Goal: Find specific page/section: Locate a particular part of the current website

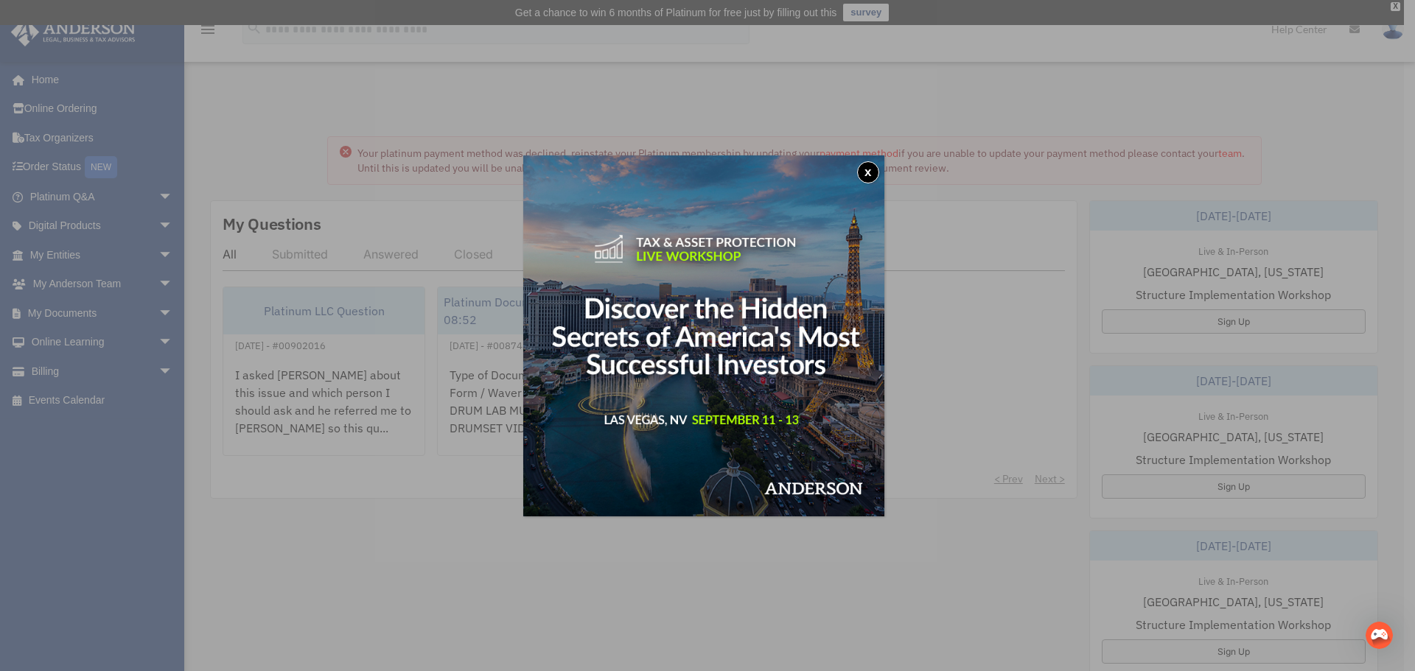
click at [870, 174] on button "x" at bounding box center [868, 172] width 22 height 22
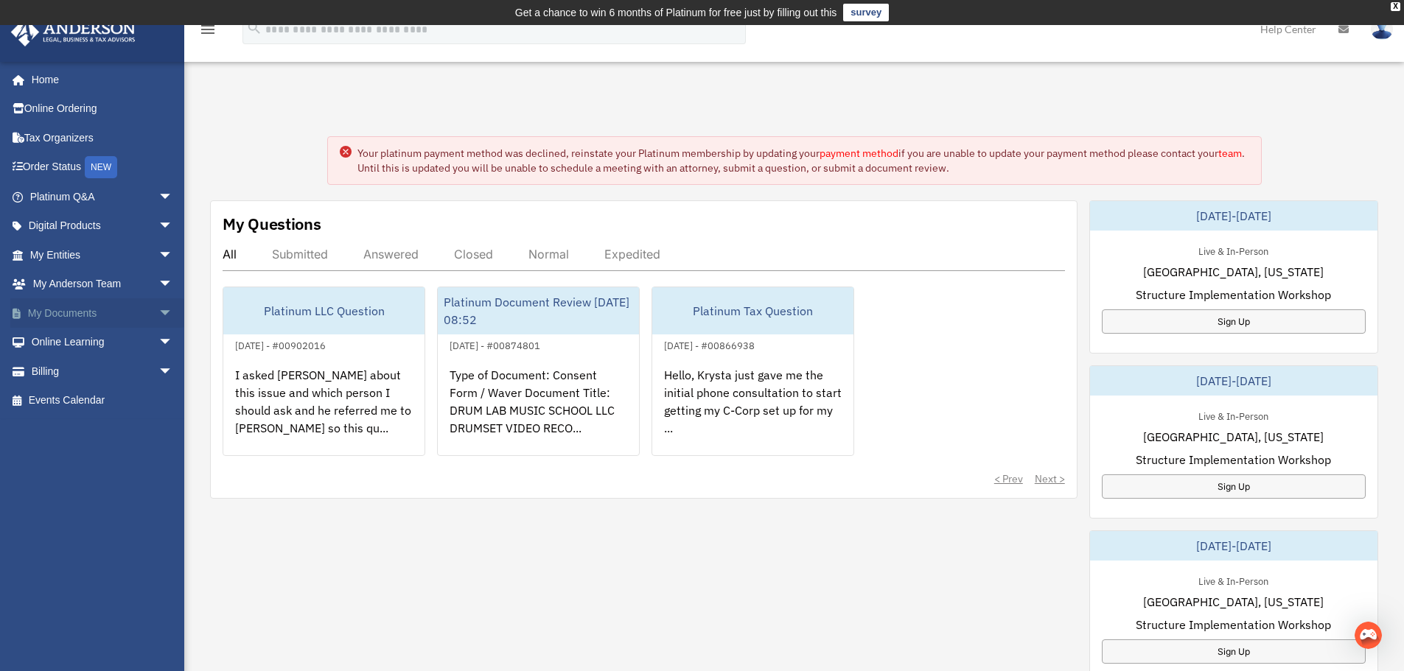
click at [158, 314] on span "arrow_drop_down" at bounding box center [172, 313] width 29 height 30
click at [55, 343] on link "Box" at bounding box center [108, 342] width 175 height 29
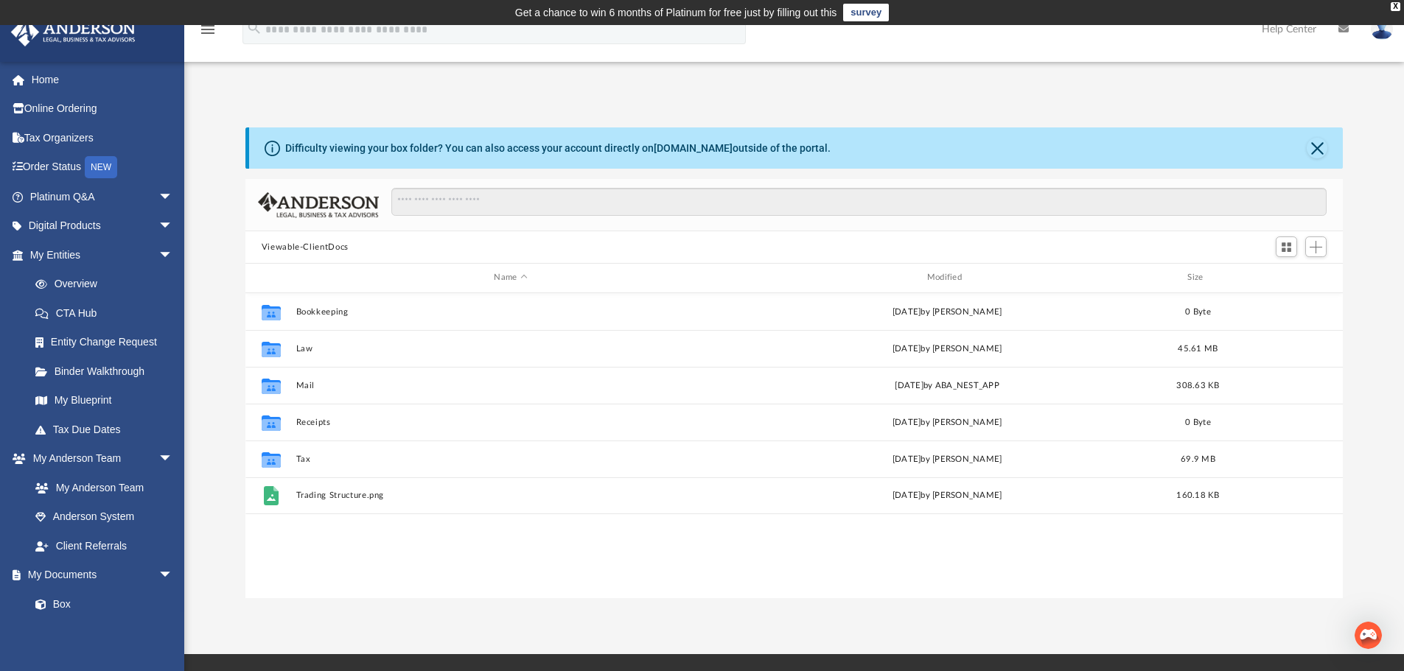
scroll to position [324, 1086]
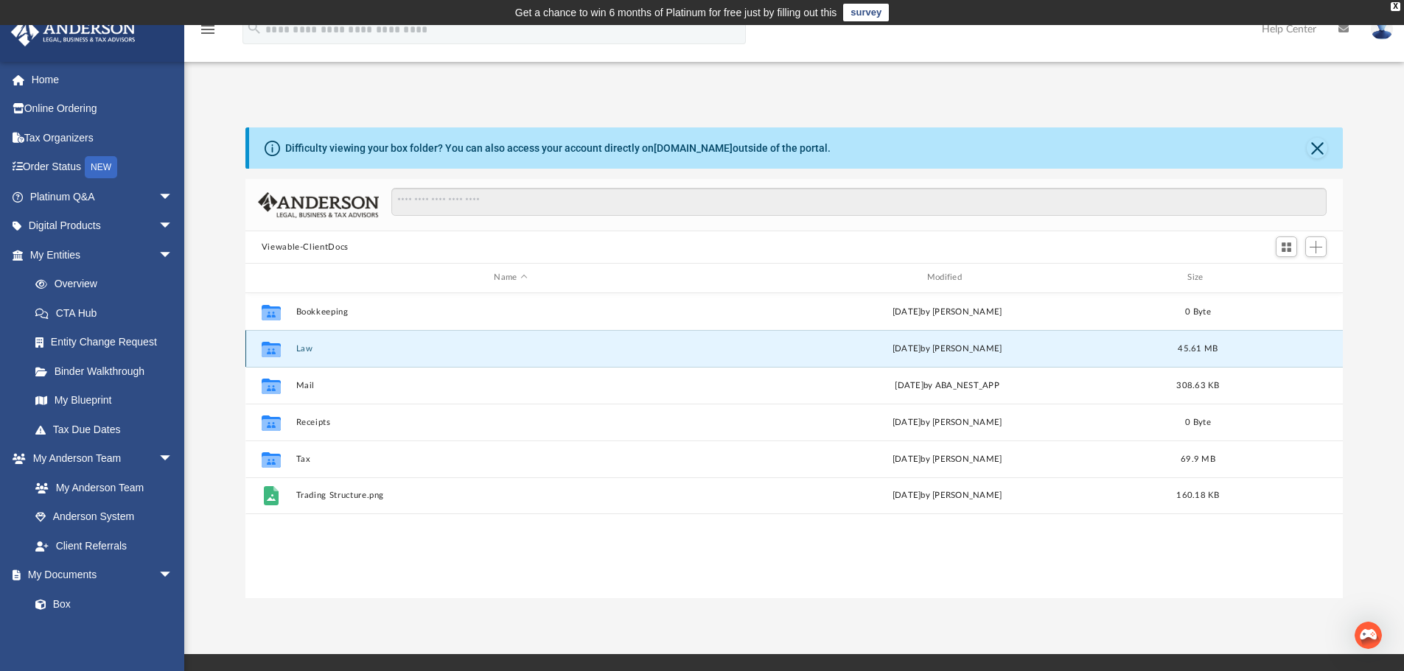
click at [304, 352] on button "Law" at bounding box center [511, 349] width 430 height 10
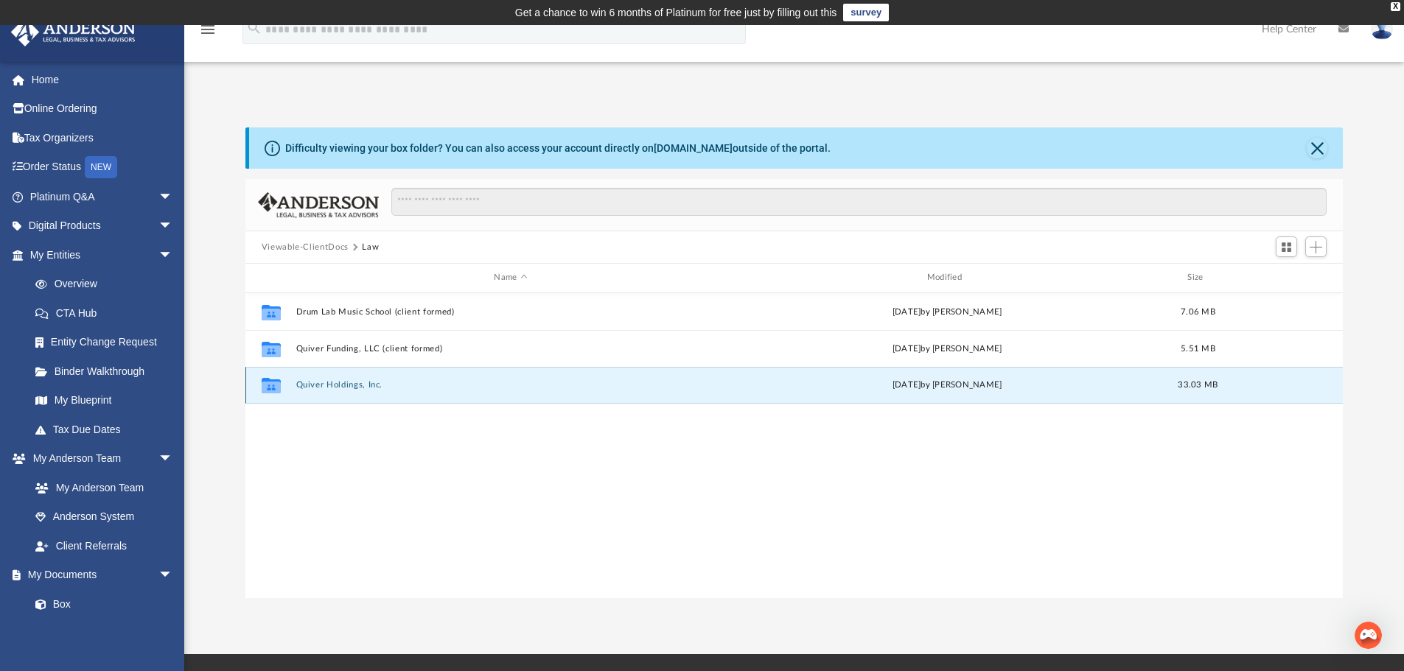
click at [332, 385] on button "Quiver Holdings, Inc." at bounding box center [511, 385] width 430 height 10
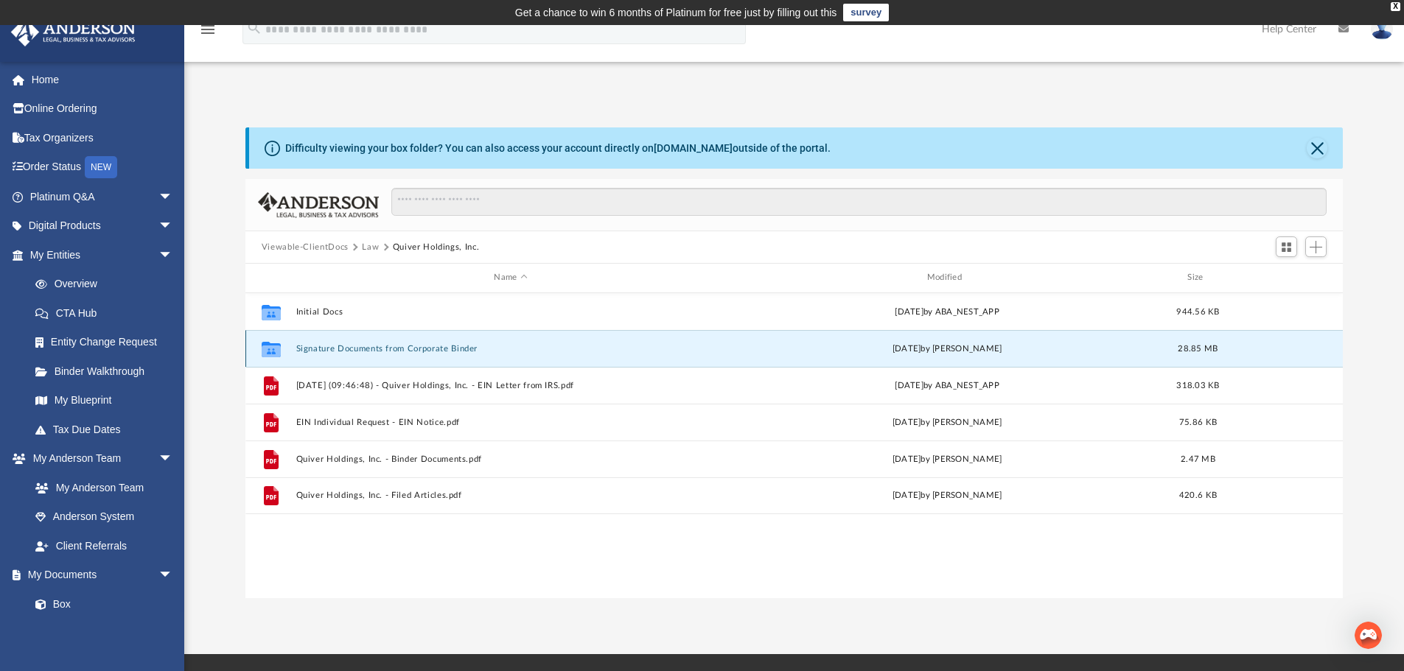
click at [350, 348] on button "Signature Documents from Corporate Binder" at bounding box center [511, 349] width 430 height 10
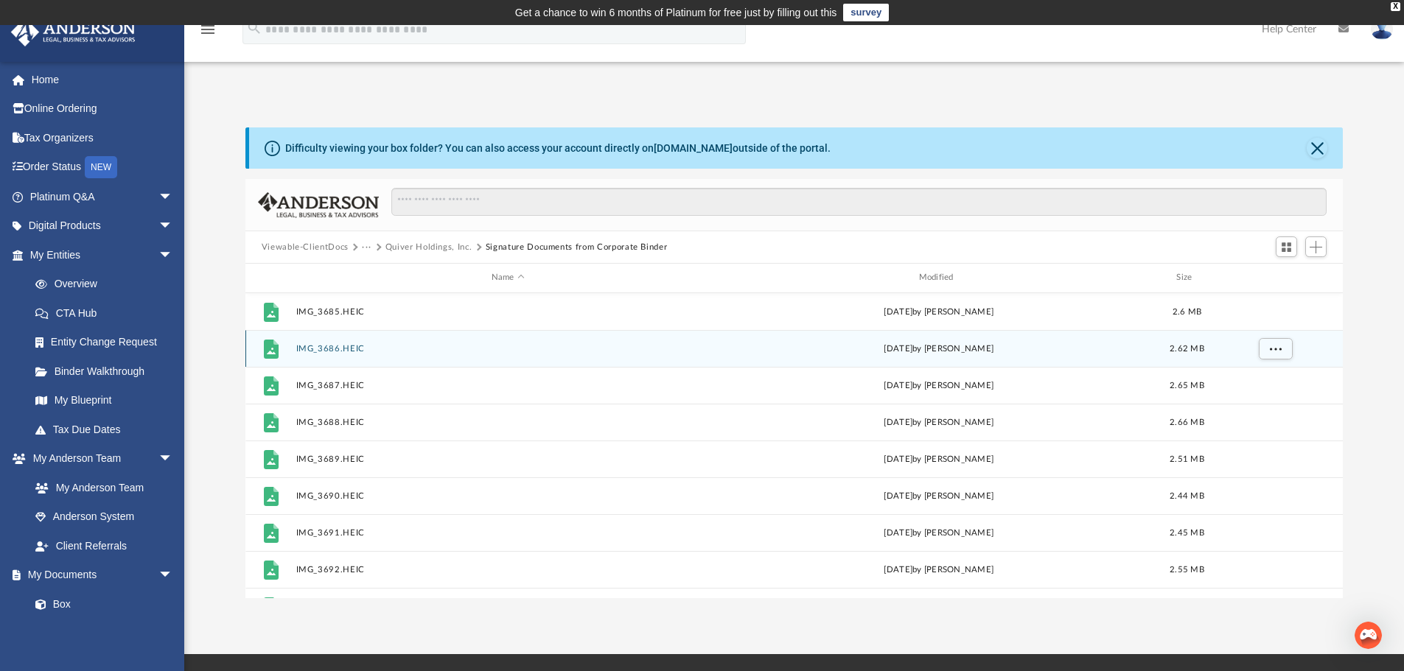
scroll to position [100, 0]
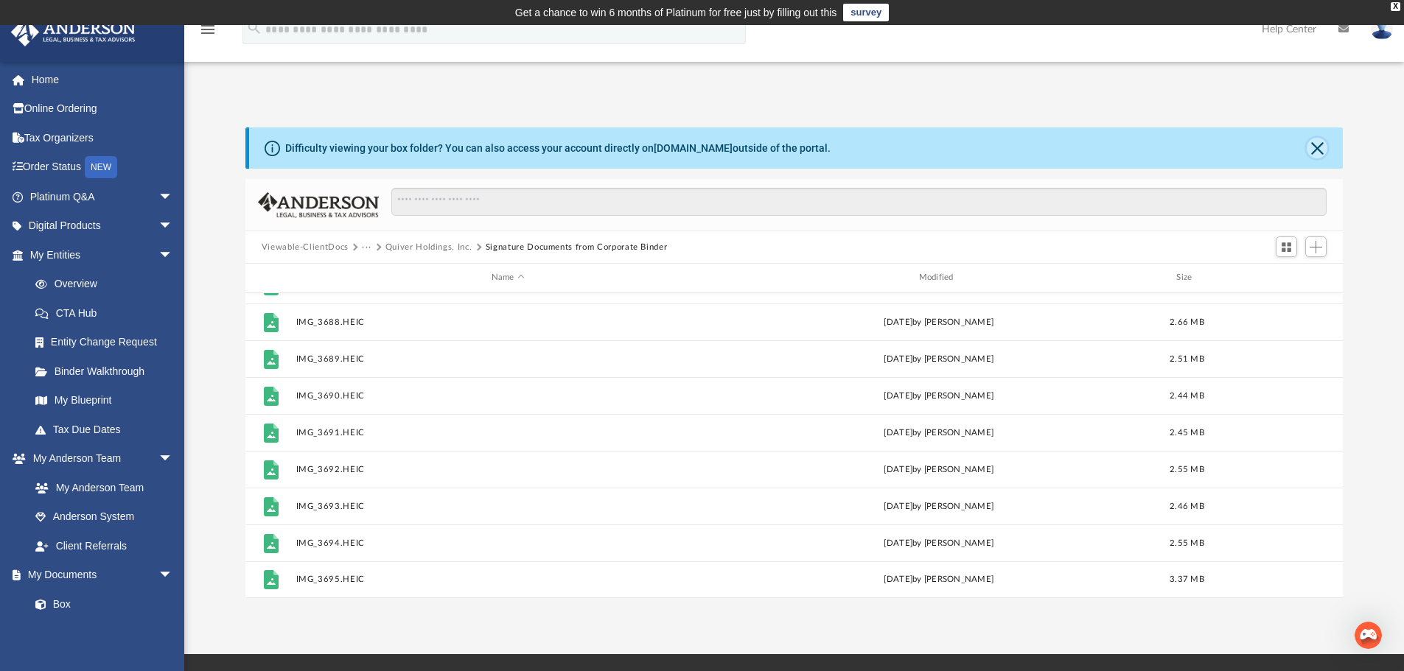
click at [1319, 147] on button "Close" at bounding box center [1317, 148] width 21 height 21
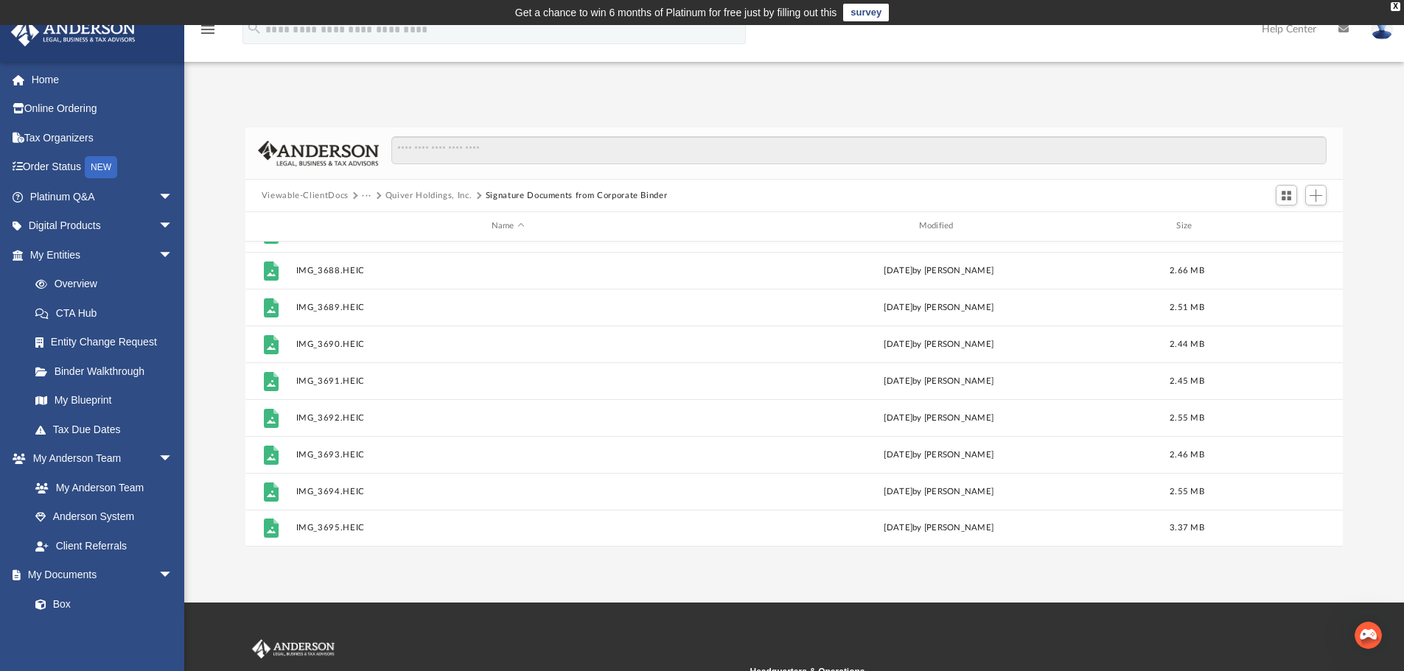
click at [324, 195] on button "Viewable-ClientDocs" at bounding box center [305, 195] width 87 height 13
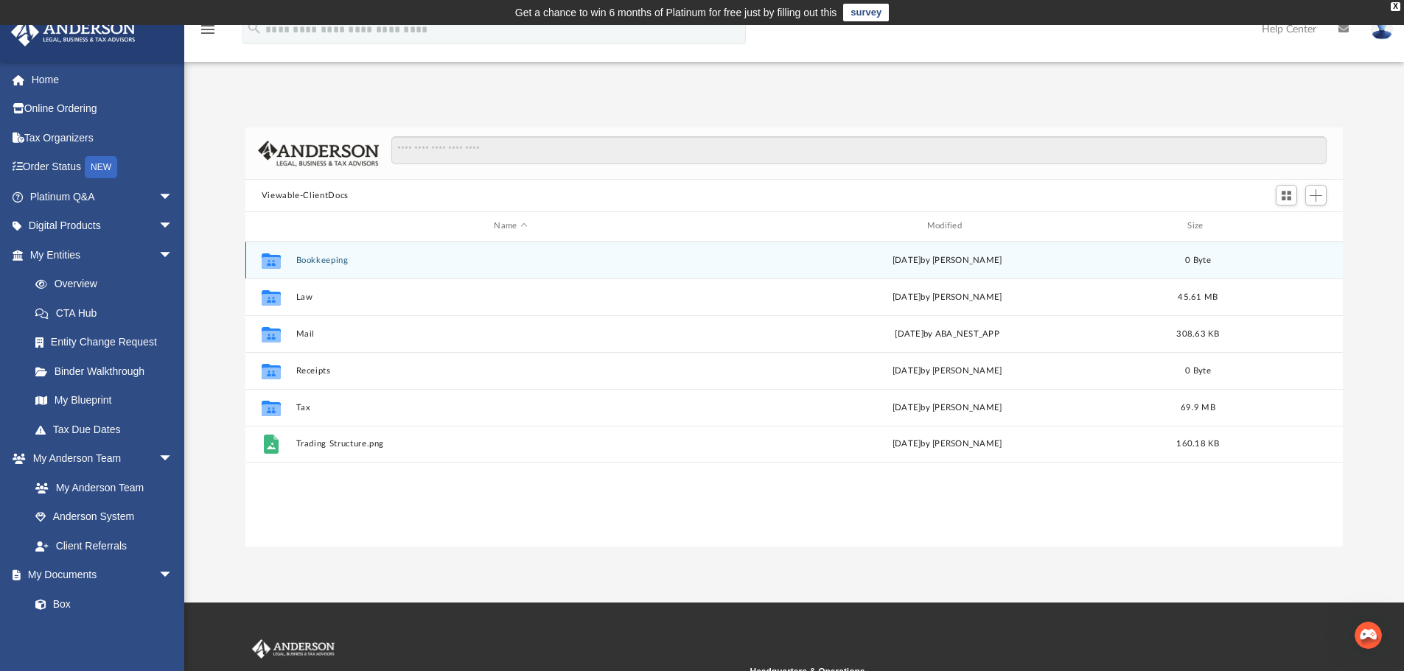
click at [326, 258] on button "Bookkeeping" at bounding box center [511, 261] width 430 height 10
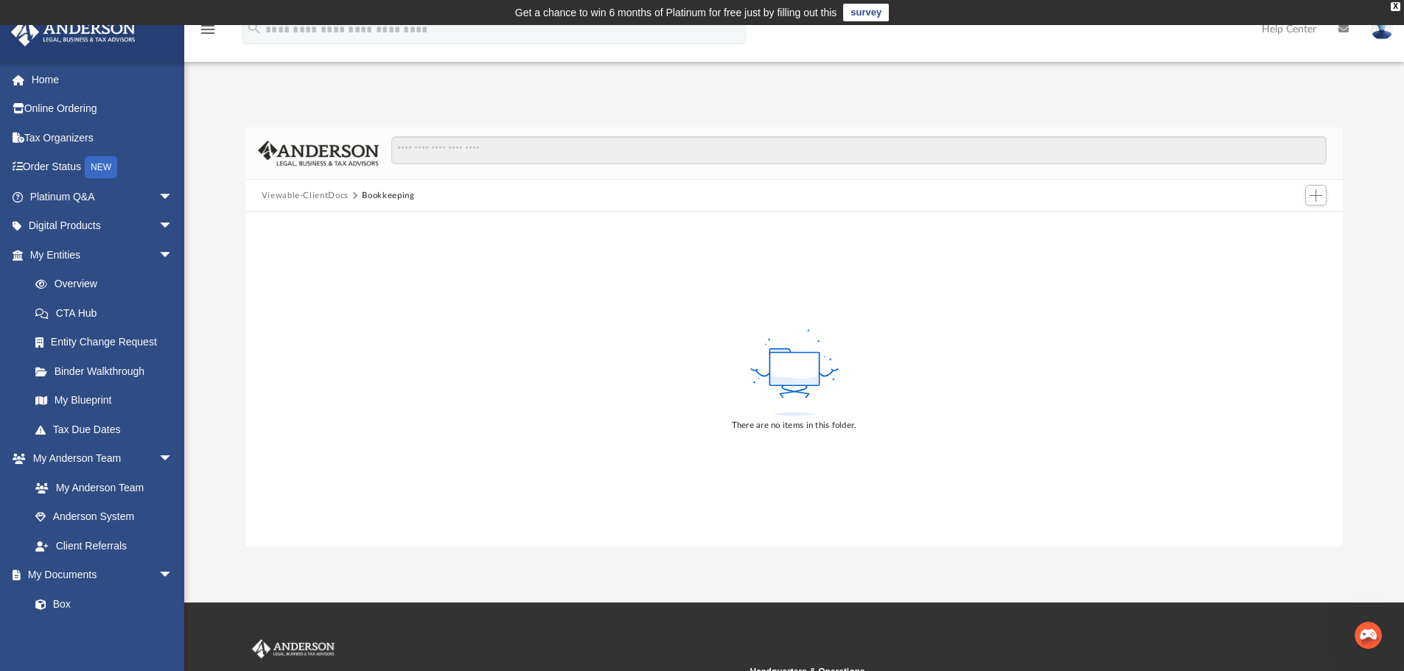
click at [320, 194] on button "Viewable-ClientDocs" at bounding box center [305, 195] width 87 height 13
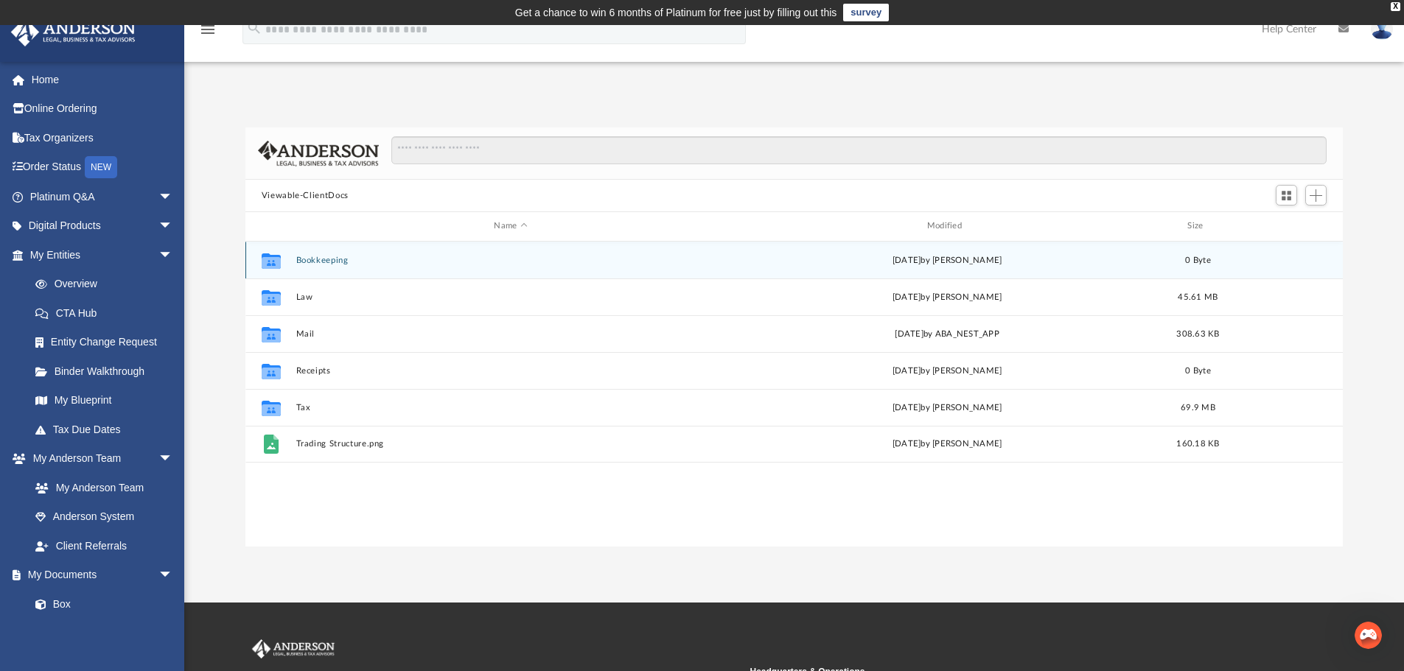
scroll to position [324, 1086]
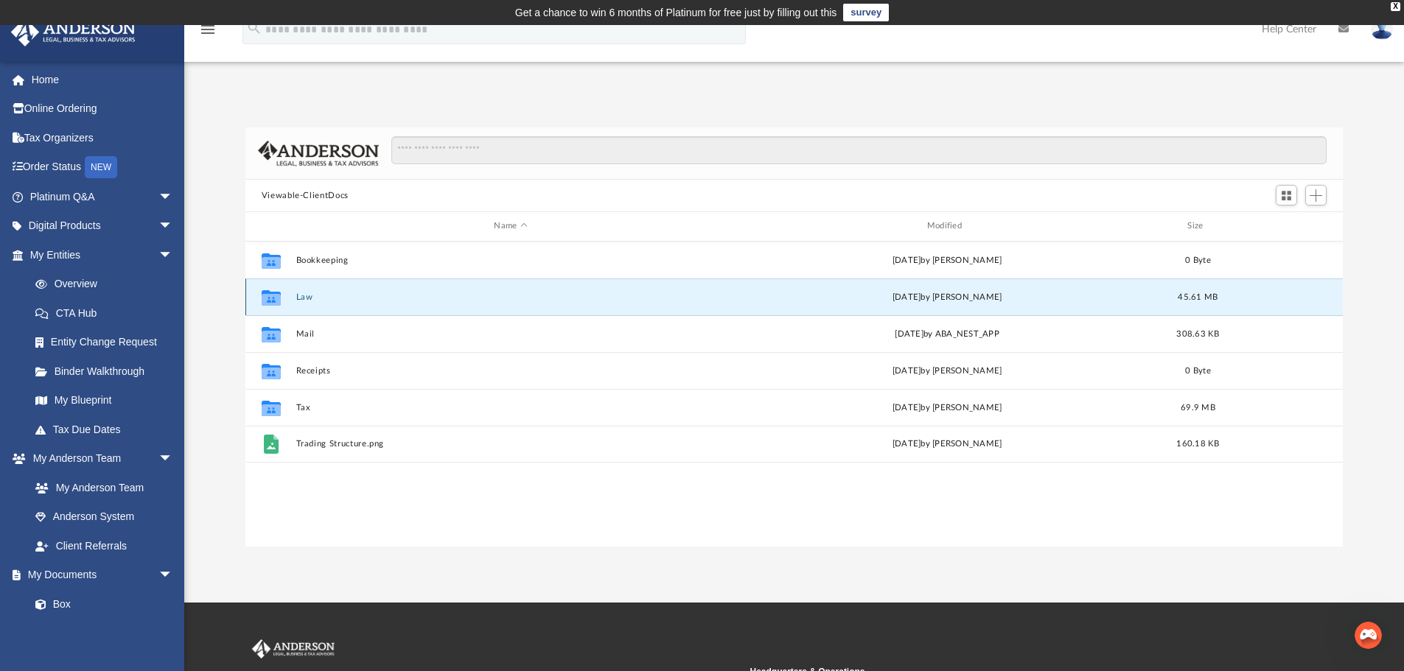
click at [305, 299] on button "Law" at bounding box center [511, 298] width 430 height 10
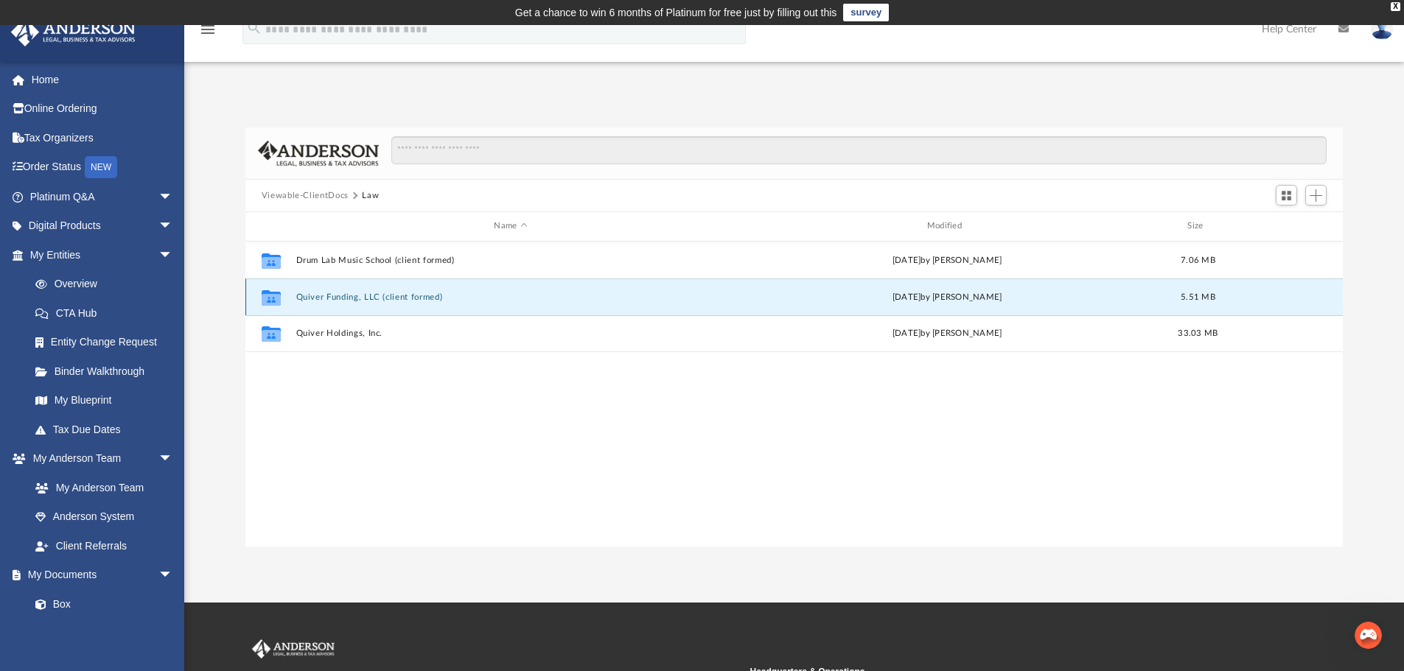
click at [305, 299] on button "Quiver Funding, LLC (client formed)" at bounding box center [511, 298] width 430 height 10
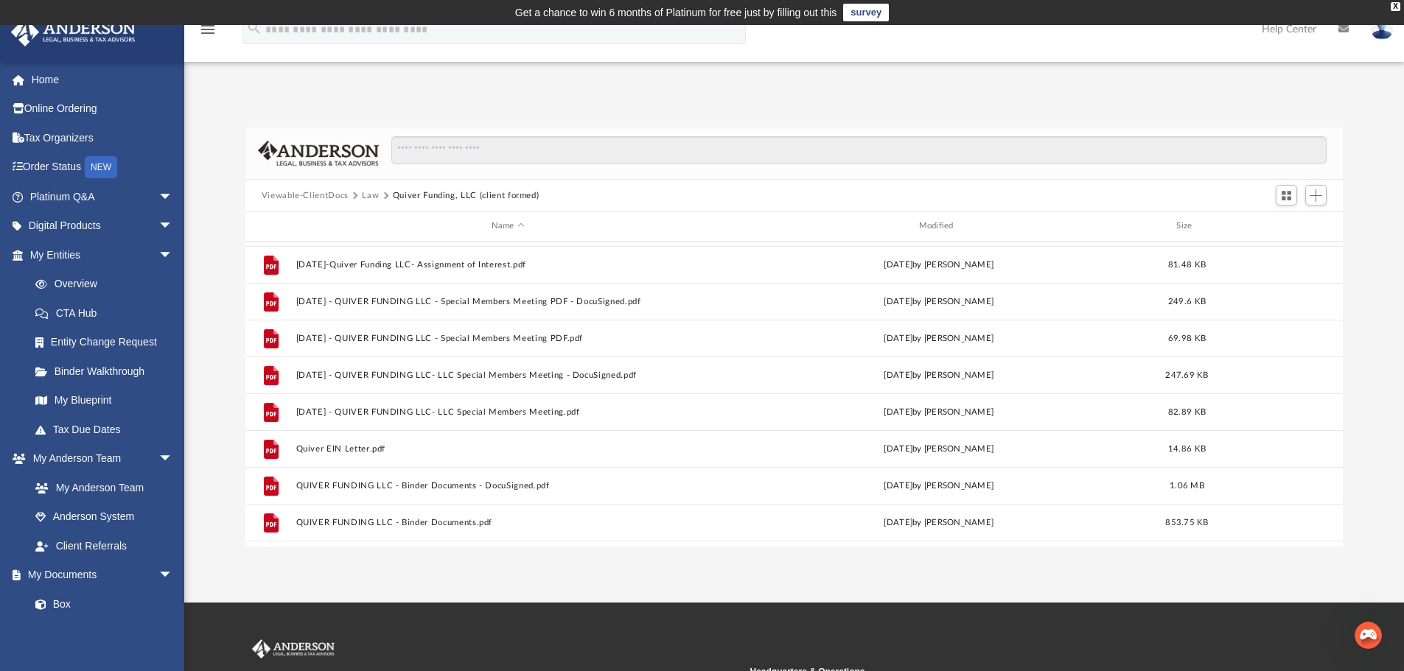
scroll to position [217, 0]
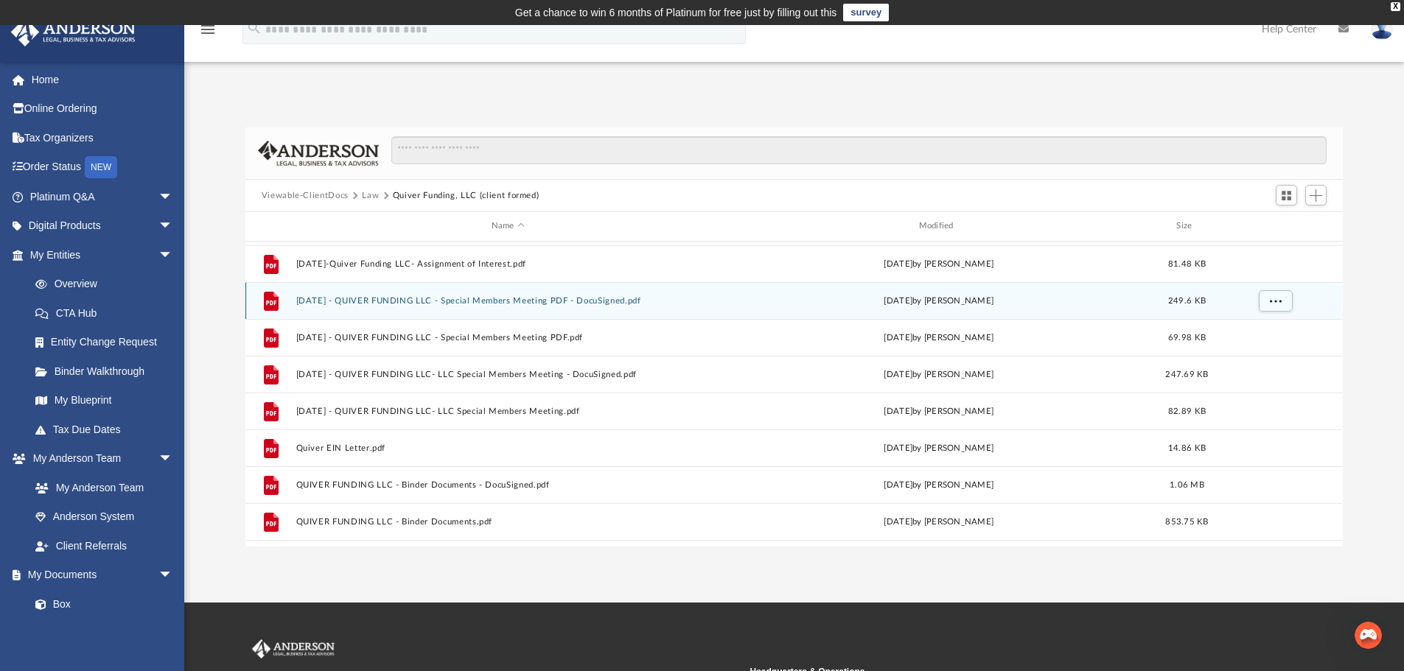
click at [453, 304] on button "[DATE] - QUIVER FUNDING LLC - Special Members Meeting PDF - DocuSigned.pdf" at bounding box center [508, 301] width 425 height 10
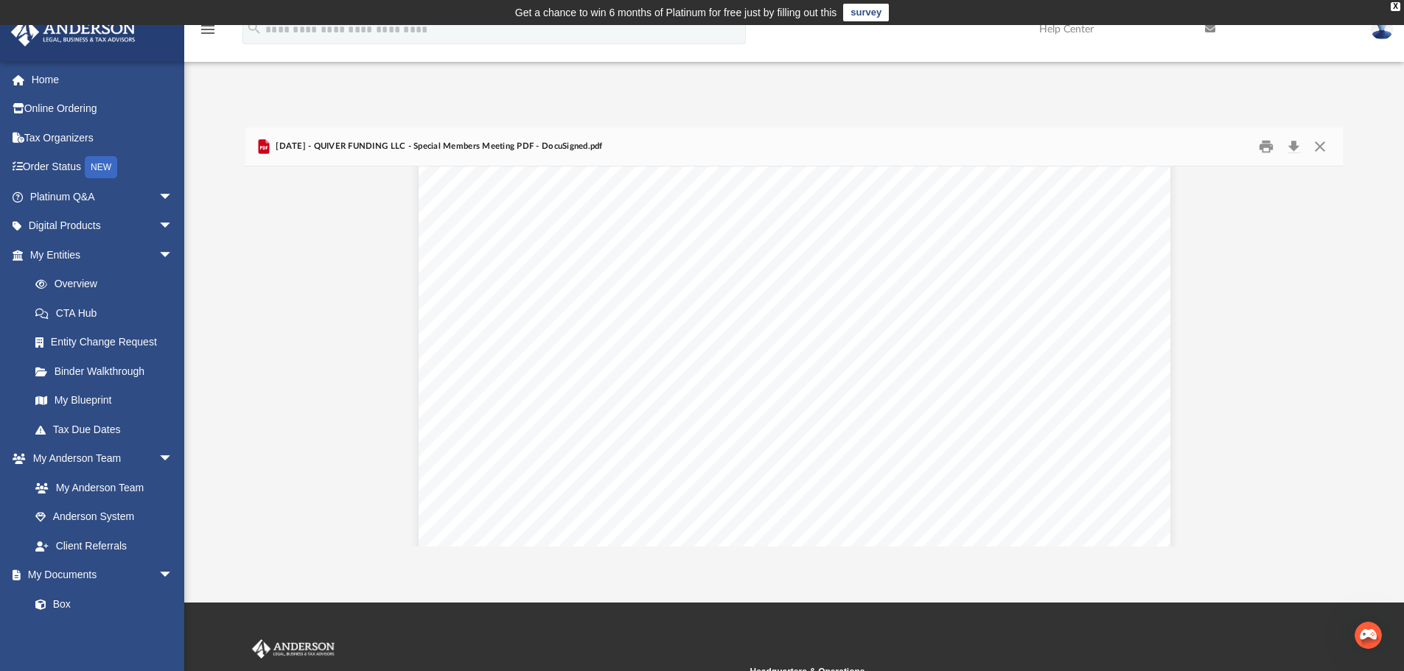
scroll to position [497, 0]
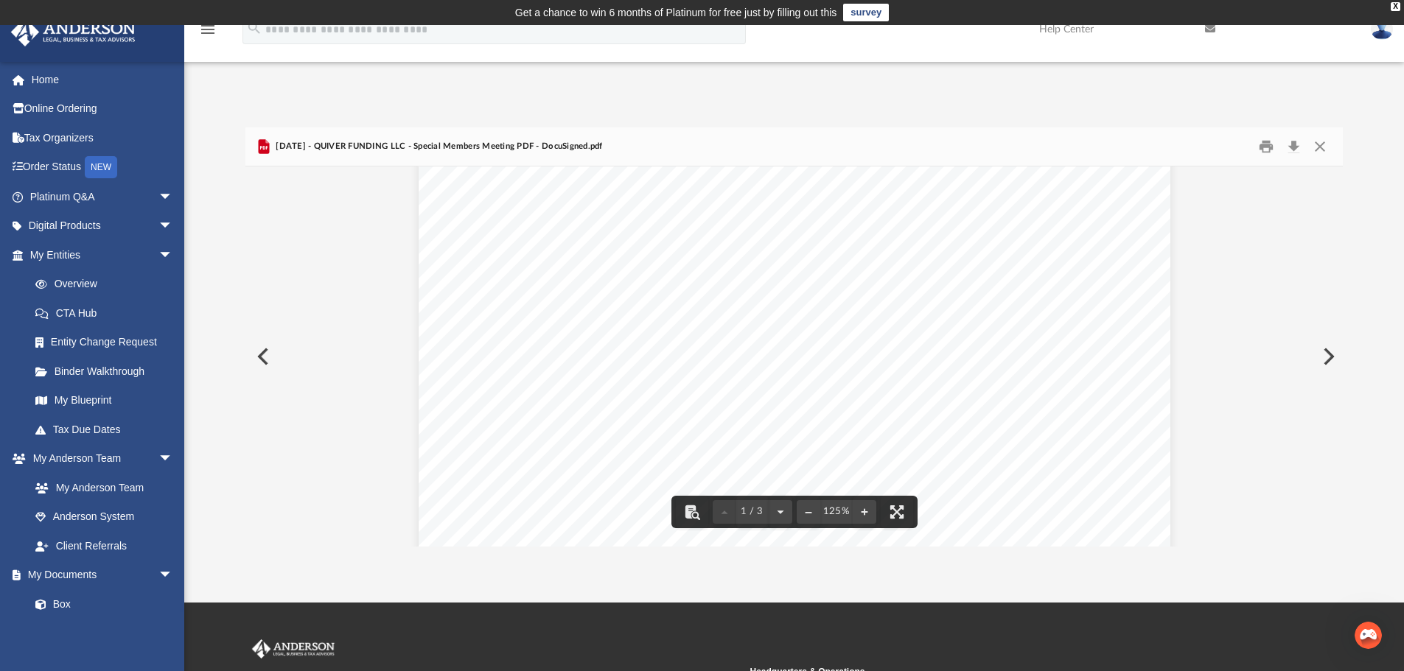
click at [683, 267] on span "NOW, THEREFORE, BE IT RESOLVED: That Quiver Funding LLC shall provide a guarant…" at bounding box center [816, 272] width 517 height 13
click at [562, 77] on div "App [EMAIL_ADDRESS][DOMAIN_NAME] Sign Out [EMAIL_ADDRESS][DOMAIN_NAME] Home Onl…" at bounding box center [702, 314] width 1404 height 578
click at [581, 433] on div "[PERSON_NAME], President, on behalf of Quiver Holdings, Inc., Member [PERSON_NA…" at bounding box center [795, 167] width 752 height 973
